Goal: Task Accomplishment & Management: Complete application form

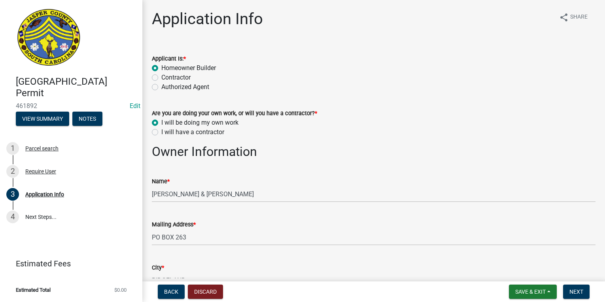
select select "93f6eb84-3868-4a81-8c34-fb5e014cbab1"
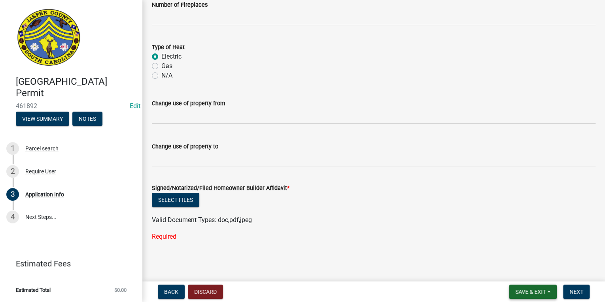
drag, startPoint x: 526, startPoint y: 288, endPoint x: 523, endPoint y: 290, distance: 4.3
click at [526, 288] on span "Save & Exit" at bounding box center [530, 291] width 30 height 6
click at [502, 269] on button "Save & Exit" at bounding box center [525, 271] width 63 height 19
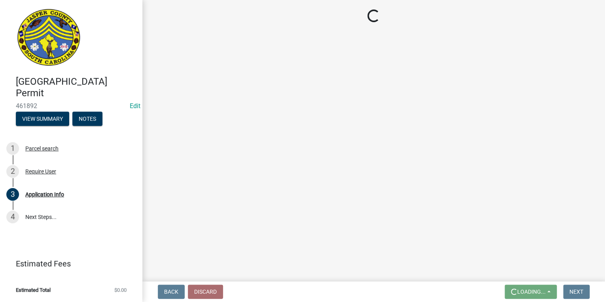
scroll to position [0, 0]
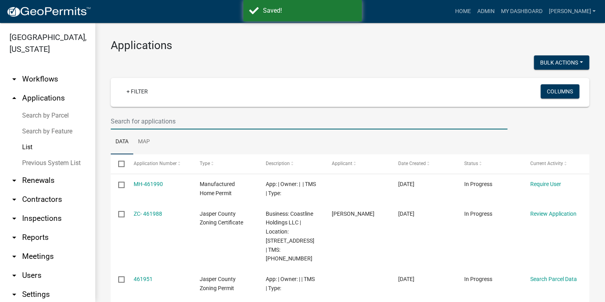
click at [203, 121] on input "text" at bounding box center [309, 121] width 397 height 16
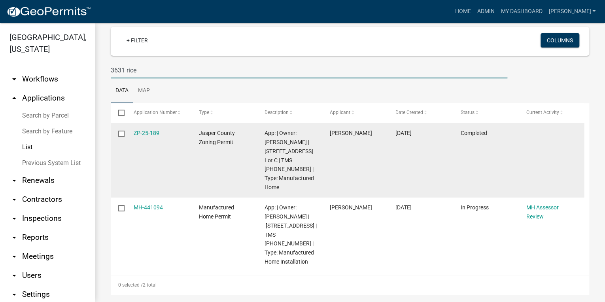
scroll to position [59, 0]
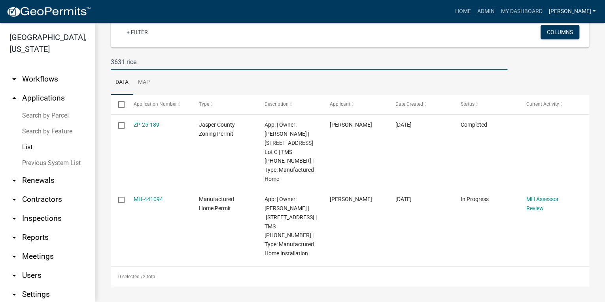
type input "3631 rice"
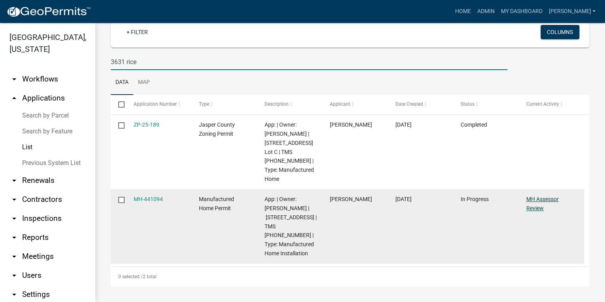
click at [551, 199] on link "MH Assessor Review" at bounding box center [543, 203] width 32 height 15
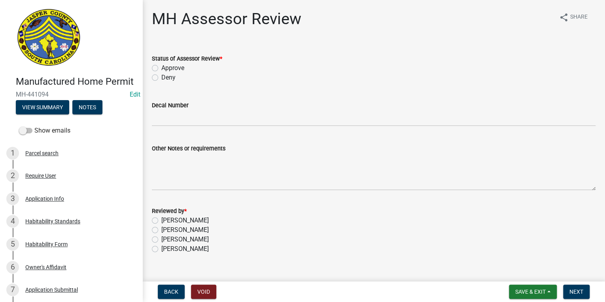
scroll to position [13, 0]
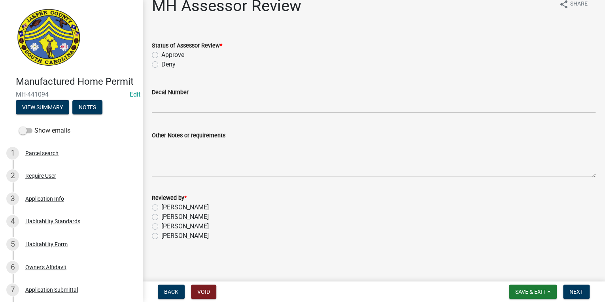
click at [161, 55] on label "Approve" at bounding box center [172, 54] width 23 height 9
click at [161, 55] on input "Approve" at bounding box center [163, 52] width 5 height 5
radio input "true"
click at [152, 206] on div "Reviewed by * [PERSON_NAME] [PERSON_NAME] [PERSON_NAME] [PERSON_NAME]" at bounding box center [374, 212] width 456 height 57
click at [161, 206] on label "[PERSON_NAME]" at bounding box center [184, 207] width 47 height 9
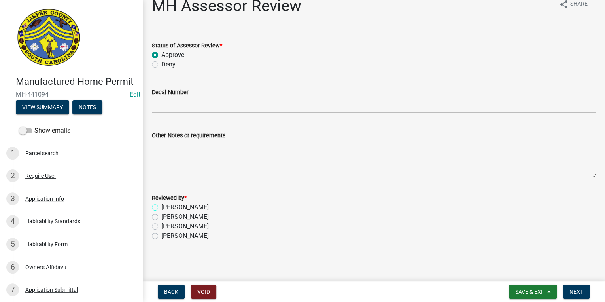
click at [161, 206] on input "[PERSON_NAME]" at bounding box center [163, 205] width 5 height 5
radio input "true"
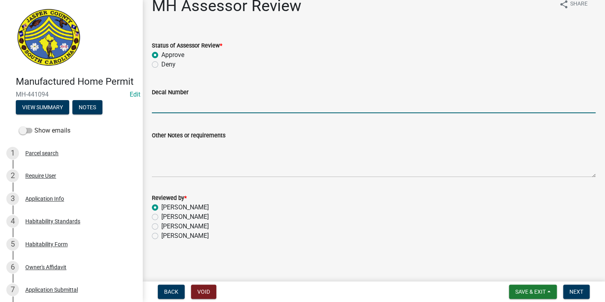
click at [157, 108] on input "Decal Number" at bounding box center [374, 105] width 444 height 16
type input "10512"
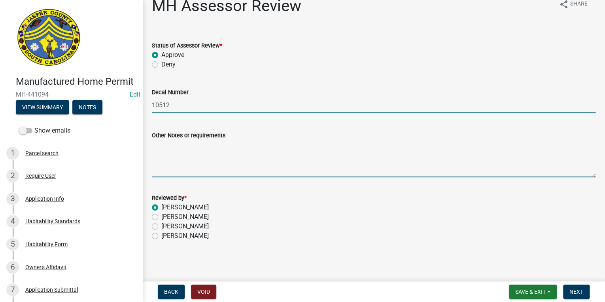
click at [210, 170] on textarea "Other Notes or requirements" at bounding box center [374, 158] width 444 height 37
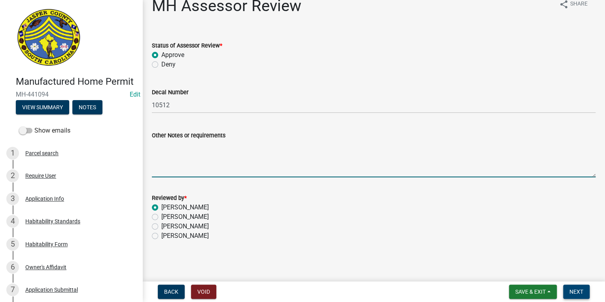
click at [578, 292] on span "Next" at bounding box center [577, 291] width 14 height 6
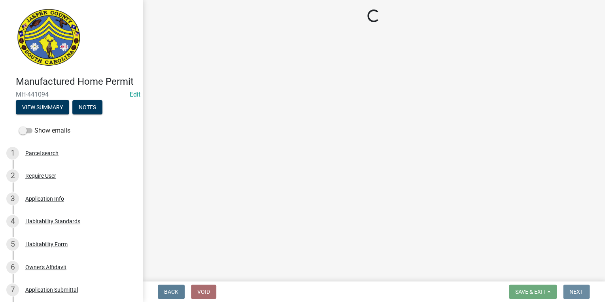
scroll to position [0, 0]
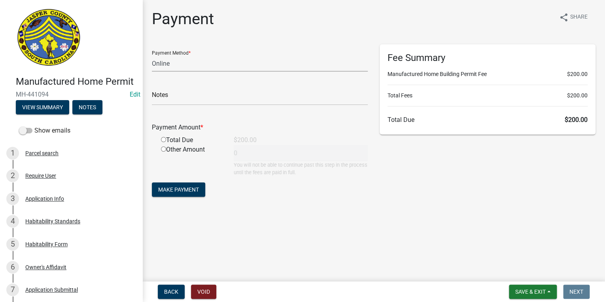
click at [191, 66] on select "Credit Card POS Check Cash Online" at bounding box center [260, 63] width 216 height 16
select select "1: 0"
click at [152, 55] on select "Credit Card POS Check Cash Online" at bounding box center [260, 63] width 216 height 16
drag, startPoint x: 190, startPoint y: 97, endPoint x: 193, endPoint y: 102, distance: 6.0
click at [190, 97] on input "text" at bounding box center [260, 97] width 216 height 16
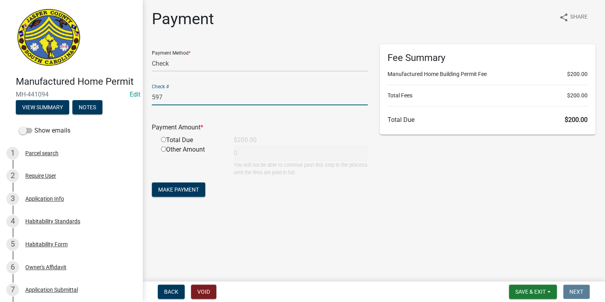
type input "597"
click at [165, 137] on input "radio" at bounding box center [163, 139] width 5 height 5
radio input "true"
type input "200"
click at [174, 191] on span "Make Payment" at bounding box center [178, 189] width 41 height 6
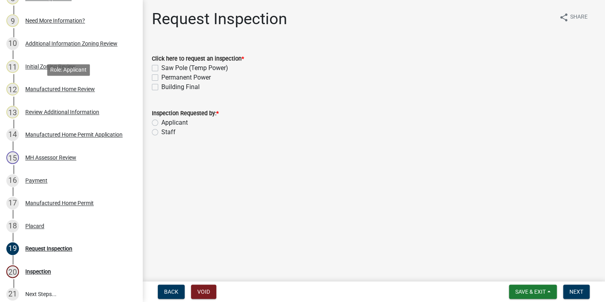
scroll to position [316, 0]
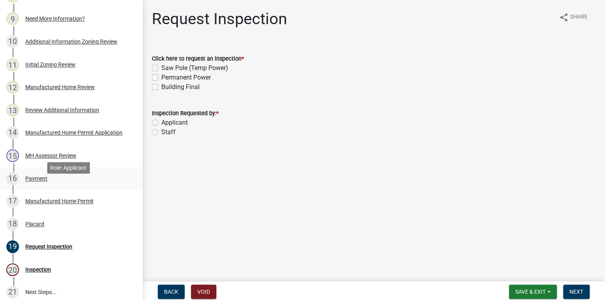
click at [69, 185] on div "16 Payment" at bounding box center [67, 178] width 123 height 13
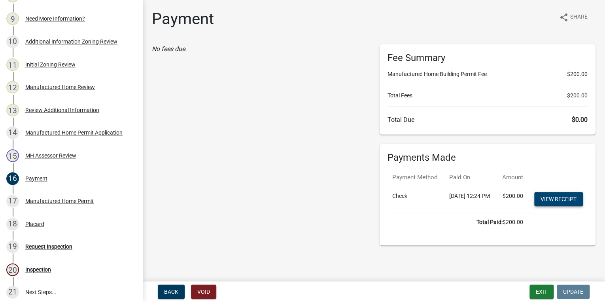
click at [557, 206] on link "View receipt" at bounding box center [558, 199] width 49 height 14
click at [43, 204] on div "Manufactured Home Permit" at bounding box center [59, 201] width 68 height 6
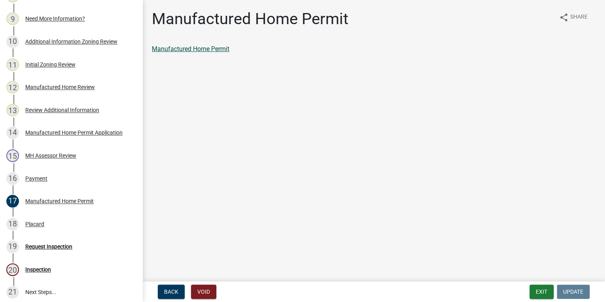
click at [210, 49] on link "Manufactured Home Permit" at bounding box center [191, 49] width 78 height 8
click at [84, 230] on div "18 Placard" at bounding box center [67, 224] width 123 height 13
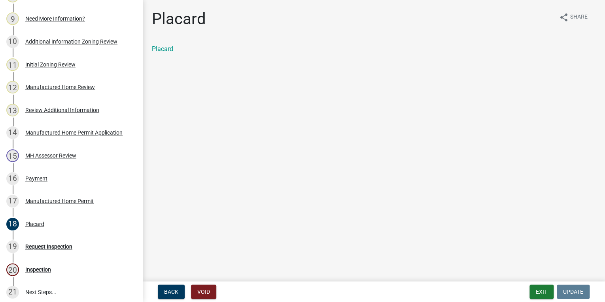
click at [173, 50] on div "Placard" at bounding box center [374, 48] width 444 height 9
click at [157, 50] on link "Placard" at bounding box center [162, 49] width 21 height 8
